Goal: Answer question/provide support: Share knowledge or assist other users

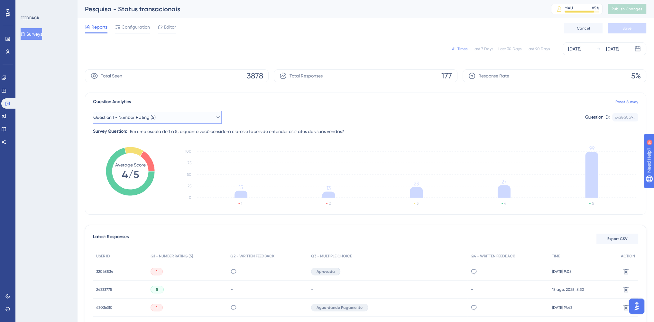
click at [215, 118] on icon at bounding box center [218, 117] width 6 height 6
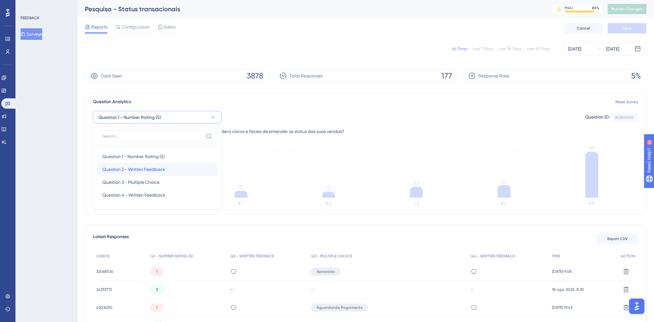
click at [174, 168] on div "Question 2 - Written Feedback Question 2 - Written Feedback" at bounding box center [157, 169] width 110 height 13
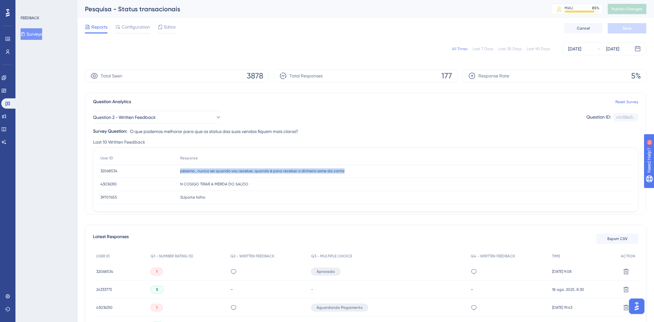
drag, startPoint x: 348, startPoint y: 169, endPoint x: 171, endPoint y: 177, distance: 177.2
click at [0, 0] on div "32068534 32068534 péssimo , nunca sei quando vou receber, quando é para receber…" at bounding box center [0, 0] width 0 height 0
click at [295, 176] on div "tenho uma venda [DATE] e não acho em lugar nenhum. tenho uma venda [DATE] e não…" at bounding box center [404, 178] width 455 height 13
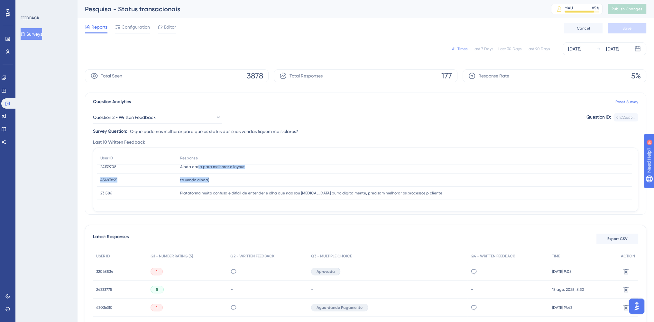
drag, startPoint x: 254, startPoint y: 173, endPoint x: 197, endPoint y: 172, distance: 57.3
click at [197, 172] on div "User ID Response 32068534 32068534 péssimo , nunca sei quando vou receber, quan…" at bounding box center [364, 127] width 535 height 145
click at [220, 172] on div "Ainda daria para melhorar o layout Ainda daria para melhorar o layout" at bounding box center [404, 167] width 455 height 13
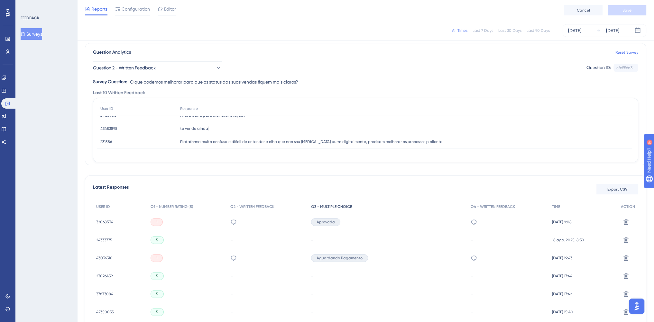
scroll to position [32, 0]
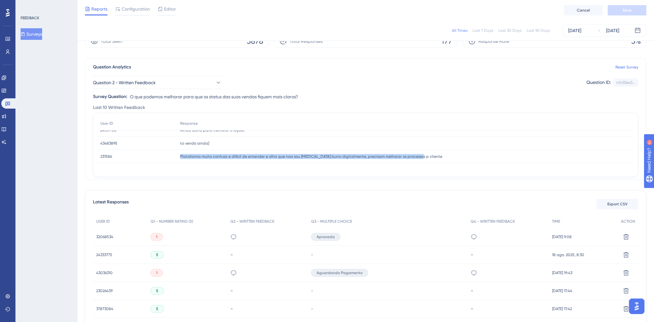
drag, startPoint x: 432, startPoint y: 153, endPoint x: 179, endPoint y: 159, distance: 253.3
click at [179, 159] on div "Plataforma muito confusa e dificil de entender e olha que nao sou [MEDICAL_DATA…" at bounding box center [404, 156] width 455 height 13
copy span "Plataforma muito confusa e dificil de entender e olha que nao sou [MEDICAL_DATA…"
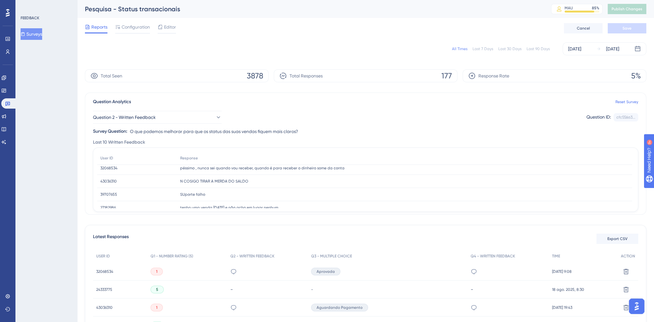
scroll to position [0, 0]
drag, startPoint x: 255, startPoint y: 183, endPoint x: 162, endPoint y: 185, distance: 93.0
click at [0, 0] on div "43036310 43036310 N COSIGO TIRAR A MERDA DO SALDO N COSIGO TIRAR A MERDA DO SAL…" at bounding box center [0, 0] width 0 height 0
click at [183, 176] on div "péssimo , nunca sei quando vou receber, quando é para receber o dinheiro some d…" at bounding box center [404, 171] width 455 height 13
drag, startPoint x: 181, startPoint y: 170, endPoint x: 345, endPoint y: 169, distance: 163.8
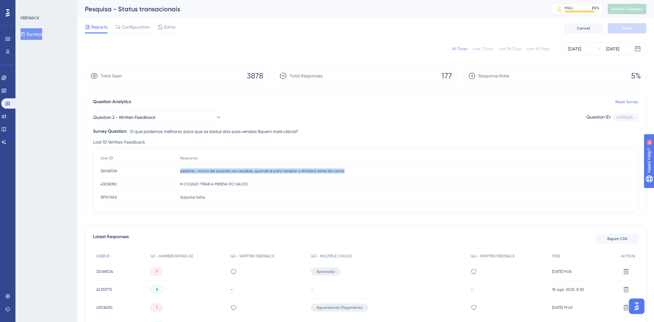
click at [345, 169] on div "péssimo , nunca sei quando vou receber, quando é para receber o dinheiro some d…" at bounding box center [404, 171] width 455 height 13
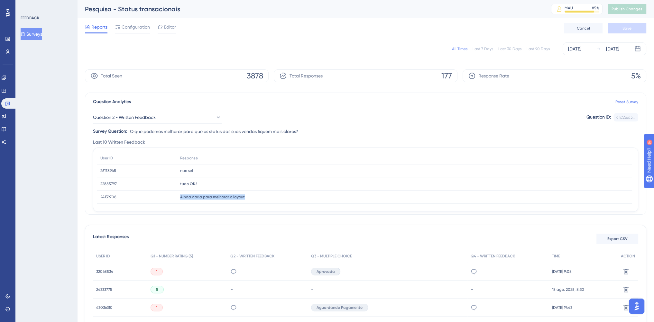
drag, startPoint x: 260, startPoint y: 193, endPoint x: 158, endPoint y: 201, distance: 102.3
click at [0, 0] on div "24139708 24139708 Ainda daria para melhorar o layout Ainda daria para melhorar …" at bounding box center [0, 0] width 0 height 0
copy div "24139708 Ainda daria para melhorar o layout"
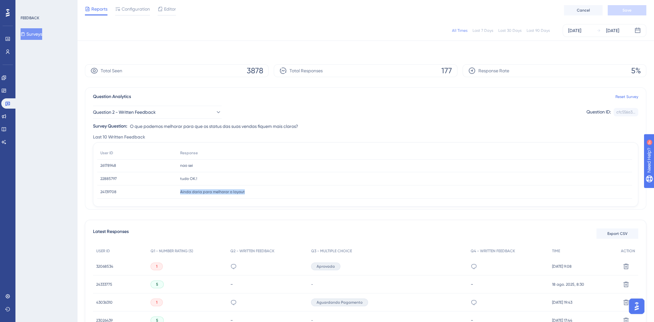
scroll to position [0, 0]
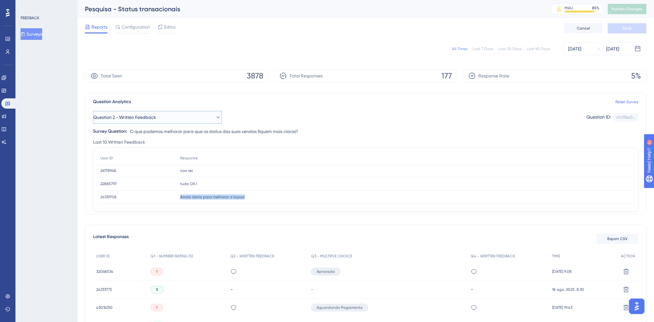
click at [209, 120] on button "Question 2 - Written Feedback" at bounding box center [157, 117] width 129 height 13
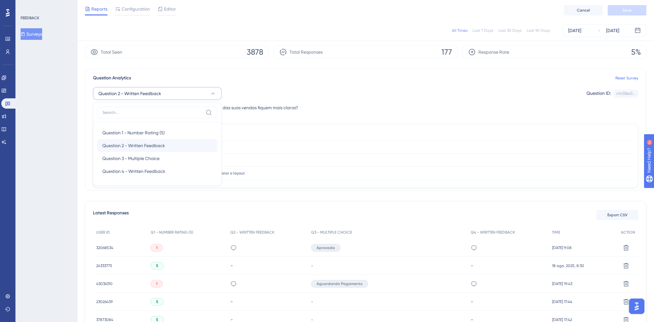
scroll to position [32, 0]
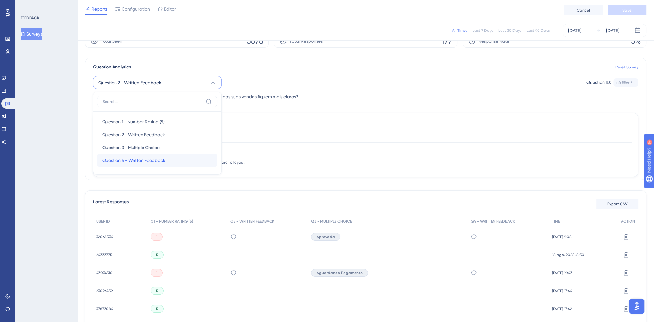
click at [189, 160] on div "Question 4 - Written Feedback Question 4 - Written Feedback" at bounding box center [157, 160] width 110 height 13
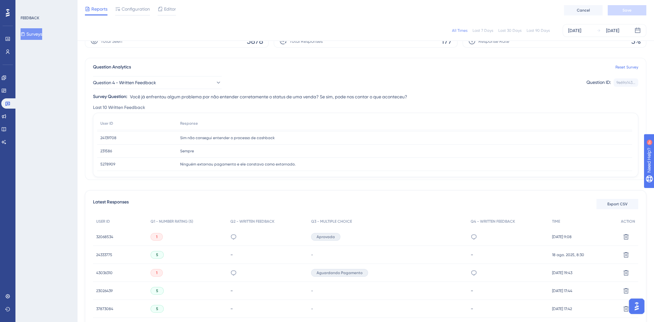
scroll to position [97, 0]
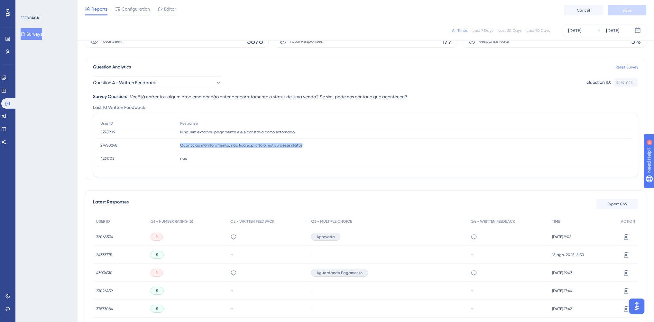
drag, startPoint x: 308, startPoint y: 146, endPoint x: 179, endPoint y: 148, distance: 128.7
click at [179, 148] on div "Quanto ao monitoramento, não fica explicito o motivo desse status Quanto ao mon…" at bounding box center [404, 145] width 455 height 13
copy span "Quanto ao monitoramento, não fica explicito o motivo desse status"
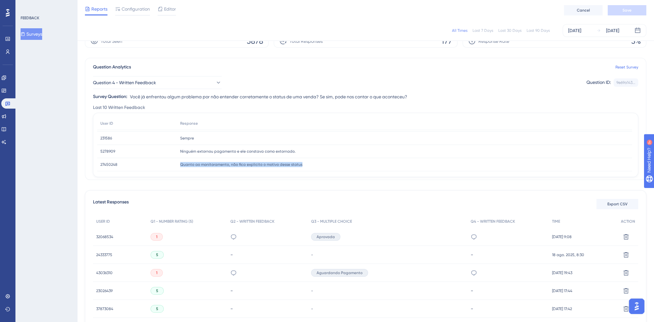
scroll to position [66, 0]
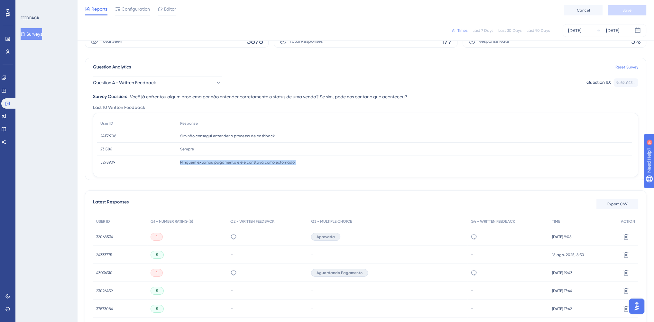
drag, startPoint x: 282, startPoint y: 163, endPoint x: 178, endPoint y: 165, distance: 104.6
click at [178, 165] on div "Ninguém extornou pagamento e ele constava como extornado. Ninguém extornou paga…" at bounding box center [404, 162] width 455 height 13
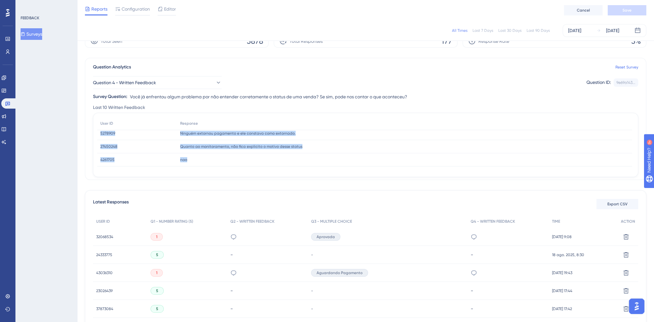
drag, startPoint x: 282, startPoint y: 168, endPoint x: 223, endPoint y: 144, distance: 62.8
click at [218, 146] on div "User ID Response 32068534 32068534 como falei quando vc deve receber , [PERSON_…" at bounding box center [364, 94] width 535 height 145
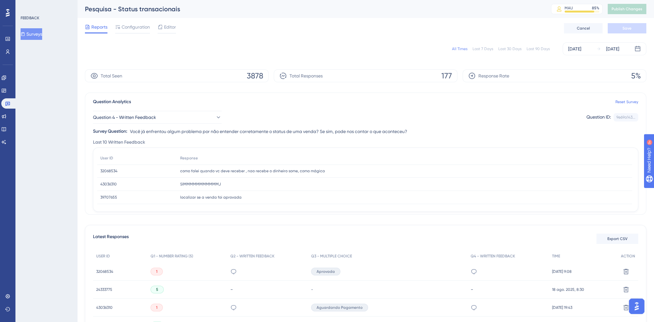
click at [244, 172] on span "como falei quando vc deve receber , nao recebe o dinheiro some, como mágica" at bounding box center [252, 171] width 145 height 5
click at [250, 172] on span "como falei quando vc deve receber , nao recebe o dinheiro some, como mágica" at bounding box center [252, 171] width 145 height 5
drag, startPoint x: 242, startPoint y: 196, endPoint x: 173, endPoint y: 197, distance: 68.9
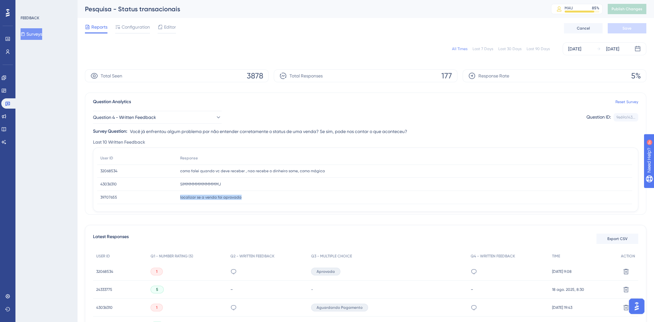
click at [0, 0] on div "39707655 39707655 localizar se a venda foi aprovada localizar se a venda foi ap…" at bounding box center [0, 0] width 0 height 0
click at [252, 178] on span "Acho que o cliente fica com duvida e cancela o pedido" at bounding box center [230, 178] width 101 height 5
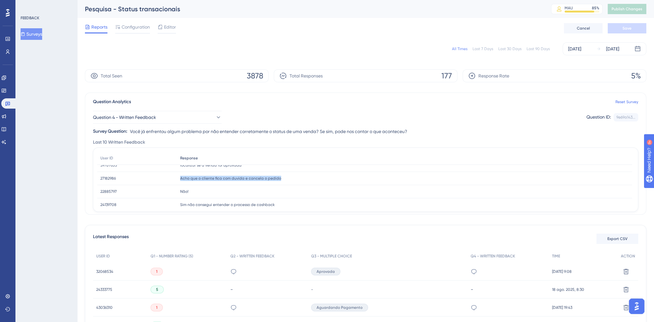
copy div "Acho que o cliente fica com duvida e cancela o pedido Acho que o cliente fica c…"
